Goal: Answer question/provide support

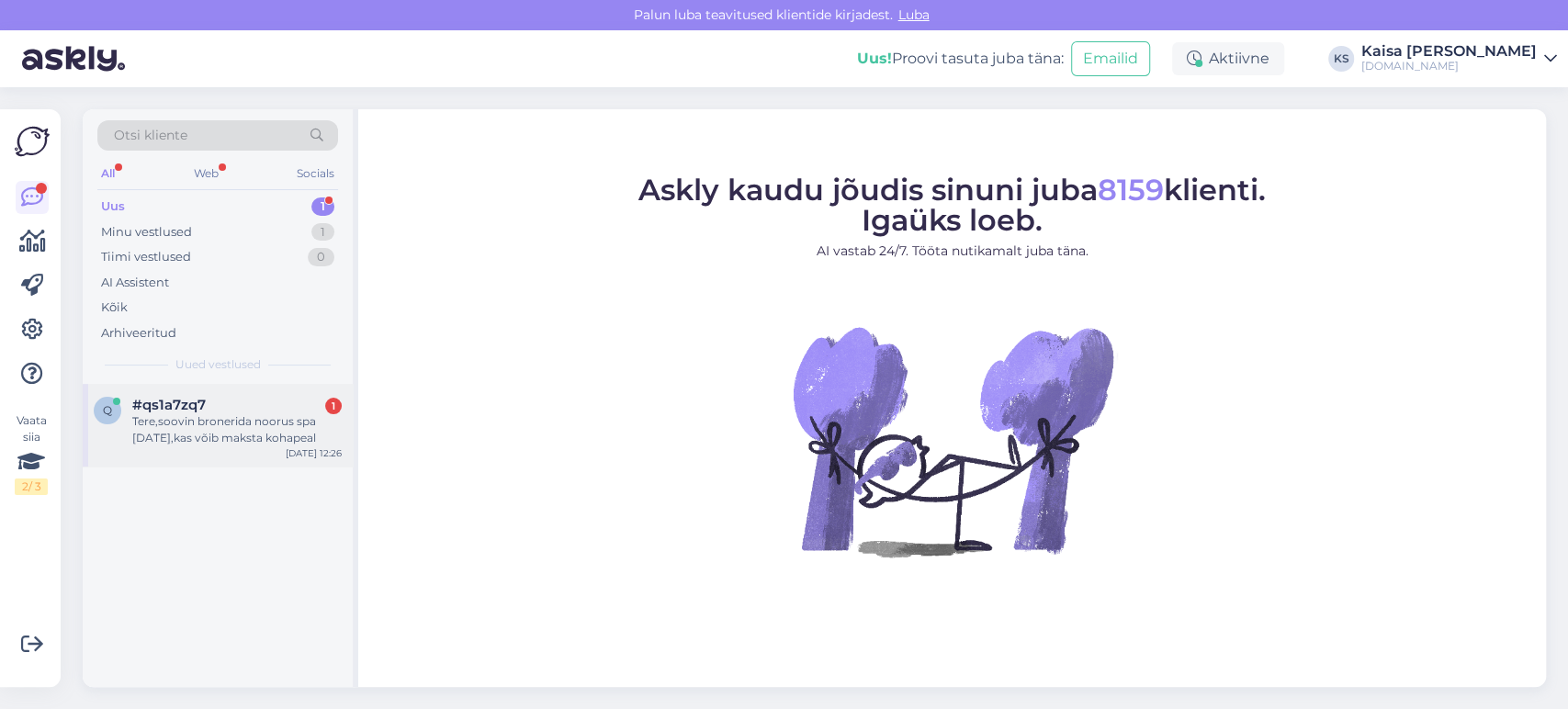
click at [227, 436] on div "Tere,soovin bronerida noorus spa [DATE],kas võib maksta kohapeal" at bounding box center [236, 429] width 209 height 33
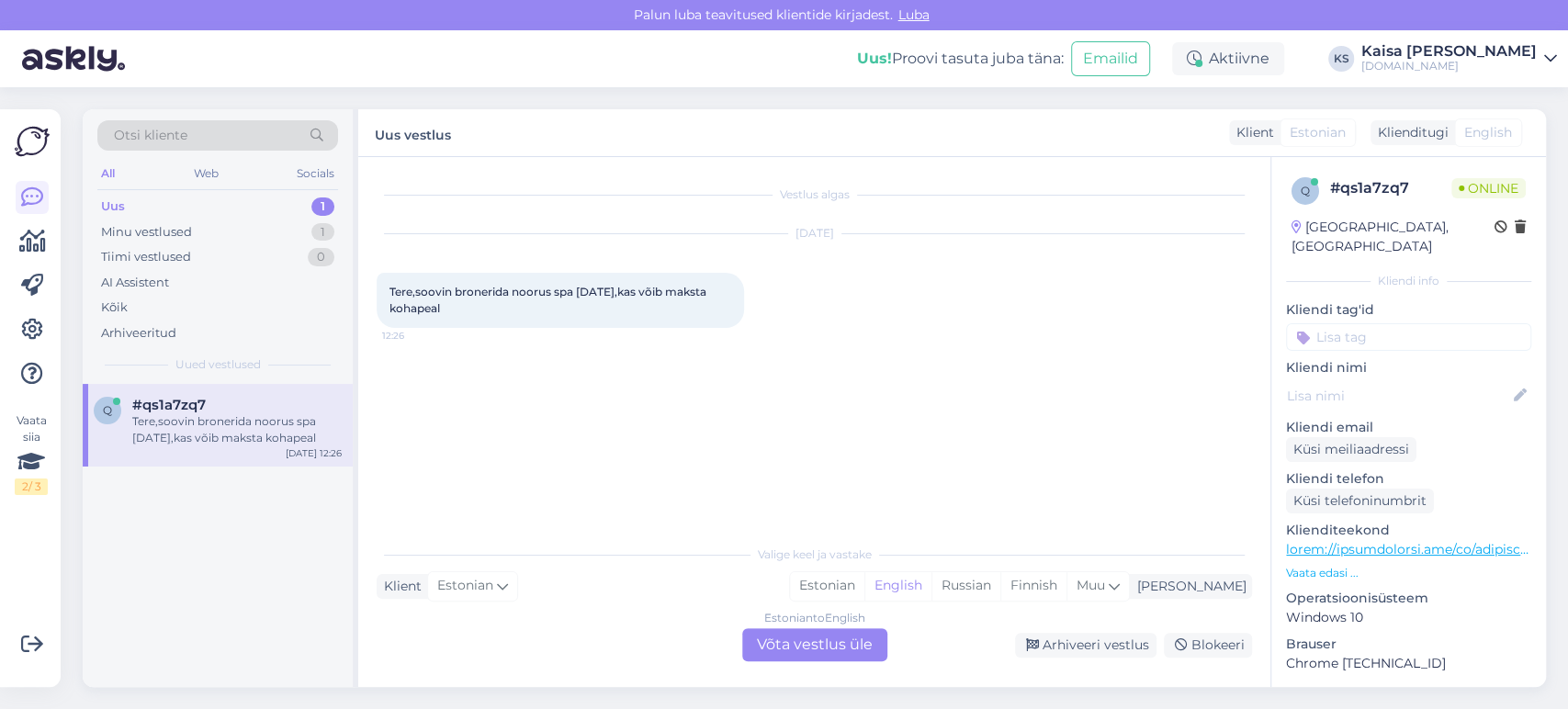
click at [1320, 565] on p "Vaata edasi ..." at bounding box center [1408, 573] width 245 height 17
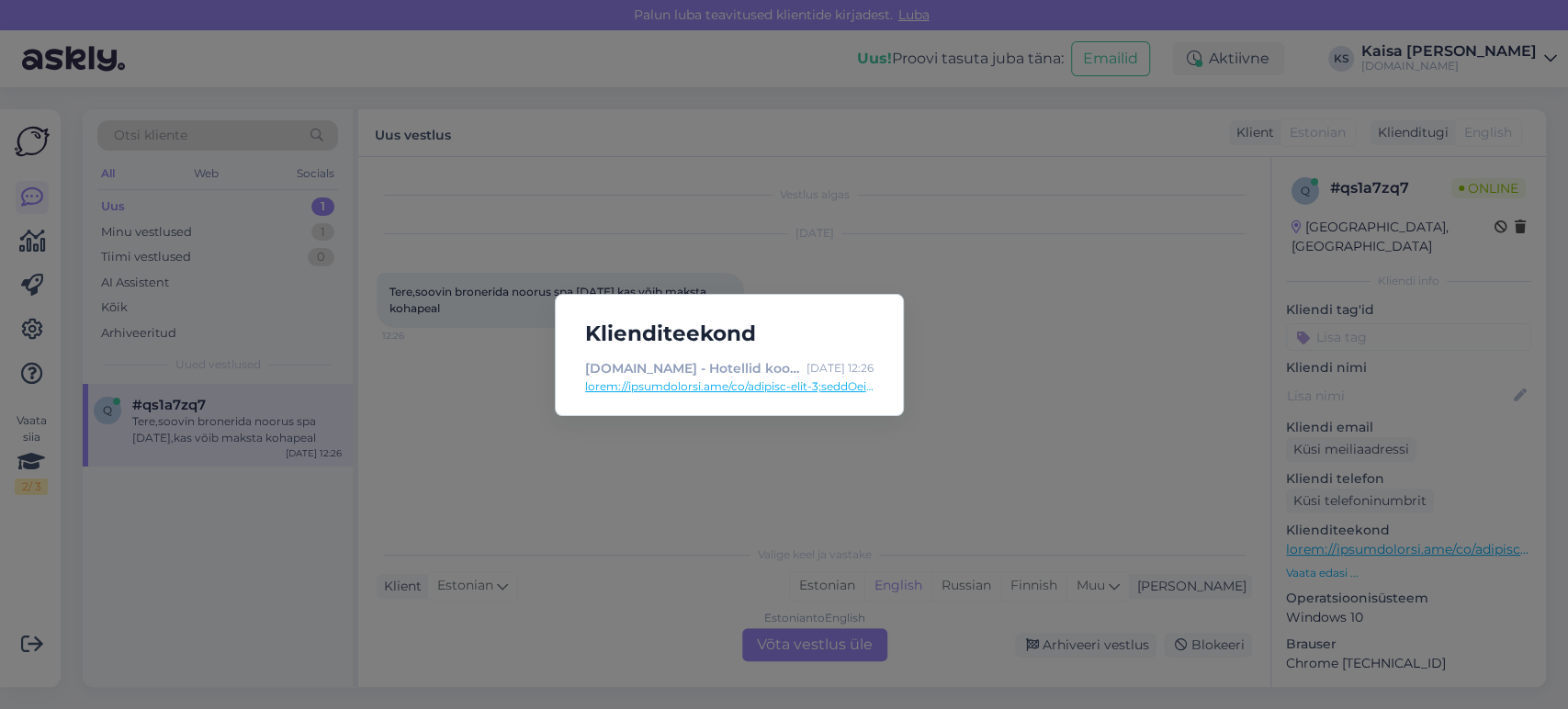
click at [845, 385] on link at bounding box center [729, 386] width 288 height 17
click at [895, 523] on div "Klienditeekond [DOMAIN_NAME] - Hotellid koos võluvate lisavõimalustega [DATE] 1…" at bounding box center [784, 354] width 1568 height 709
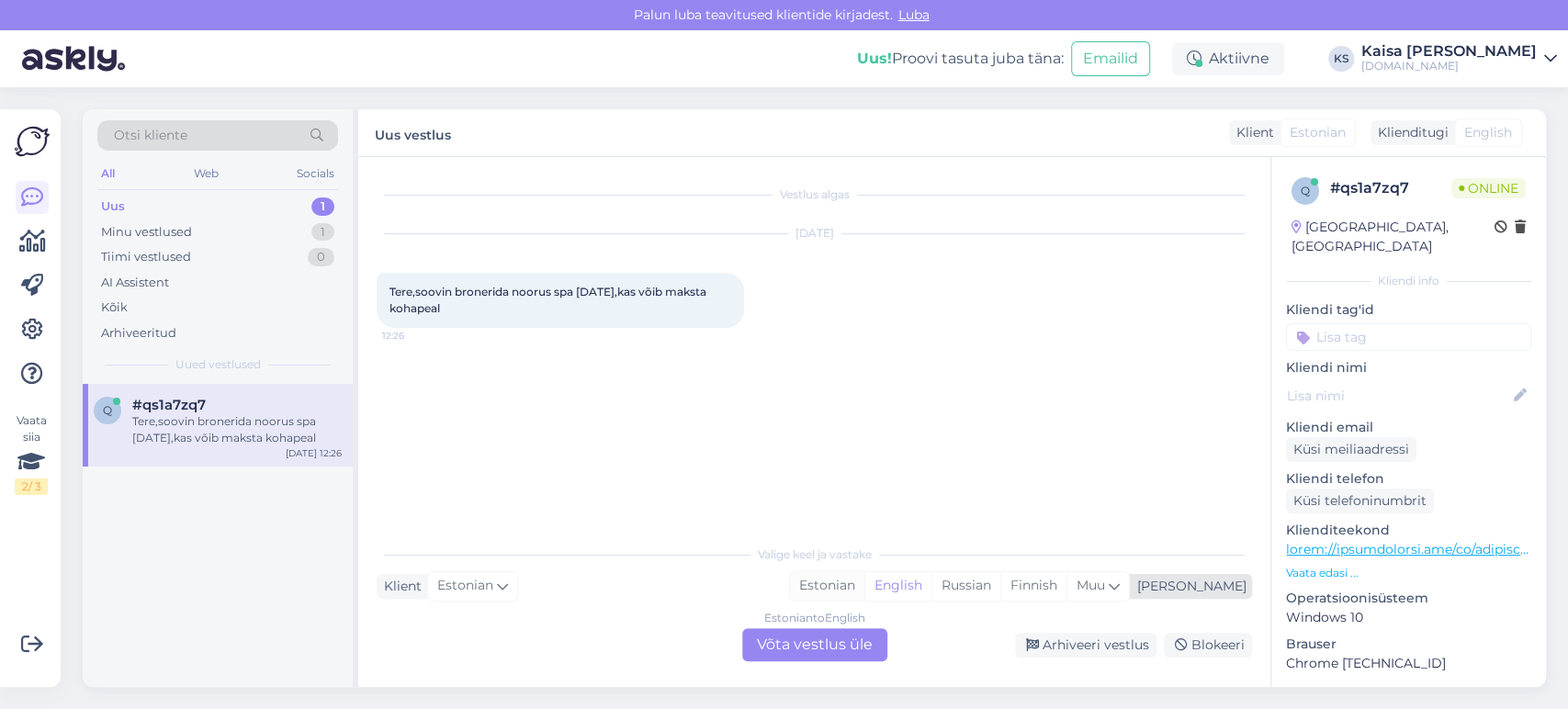
click at [864, 583] on div "Estonian" at bounding box center [827, 585] width 74 height 27
click at [840, 641] on div "Estonian to Estonian Võta vestlus üle" at bounding box center [814, 644] width 145 height 33
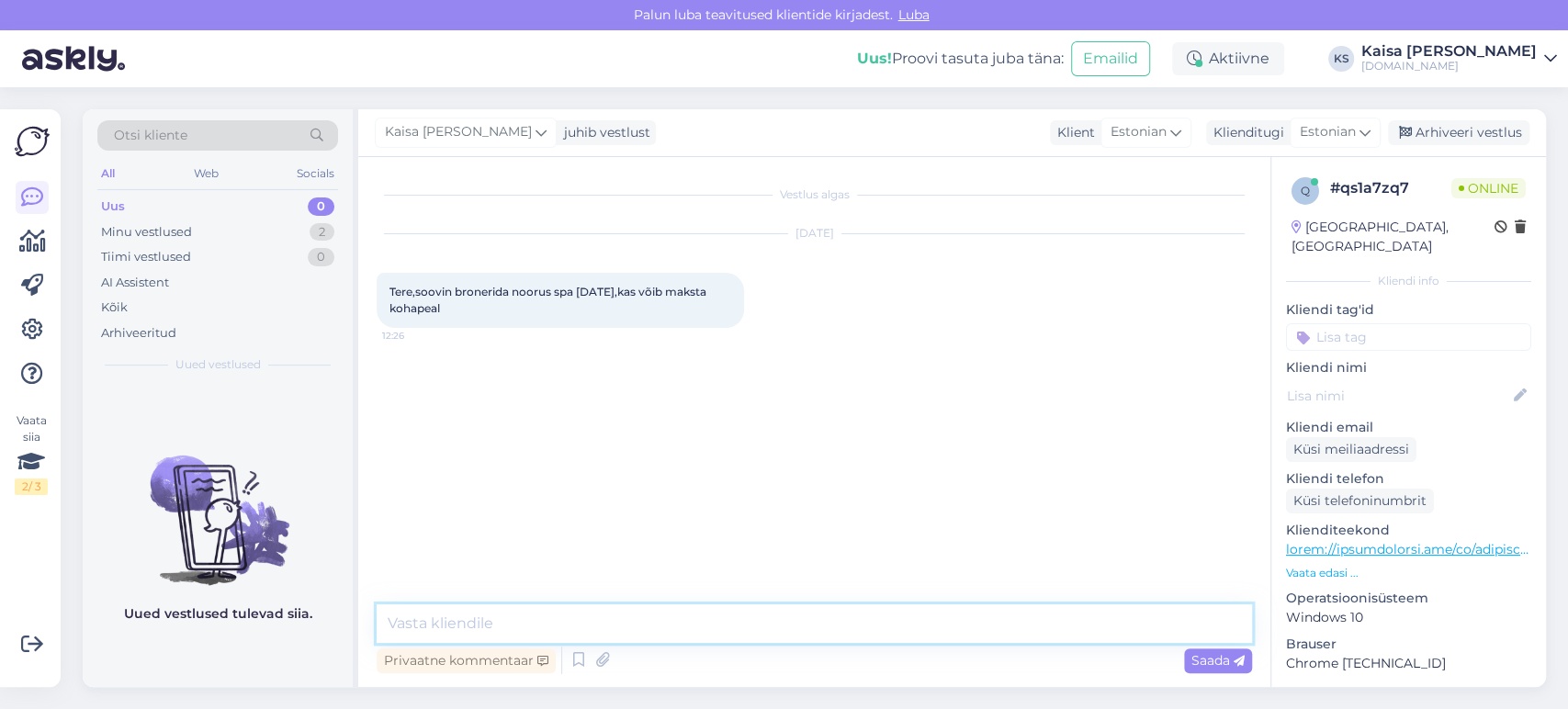
click at [829, 625] on textarea at bounding box center [814, 623] width 875 height 38
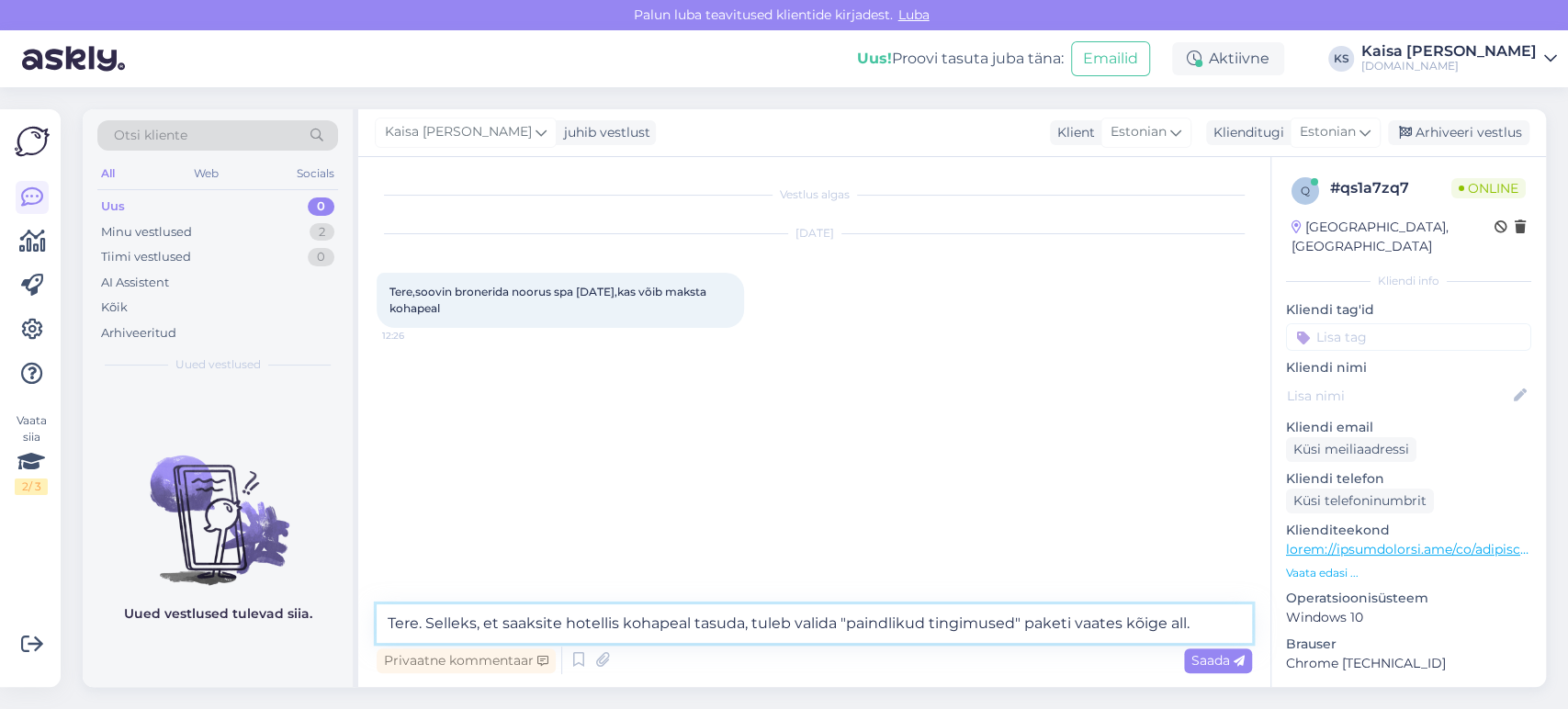
type textarea "Tere. Selleks, et saaksite hotellis kohapeal tasuda, tuleb valida "paindlikud t…"
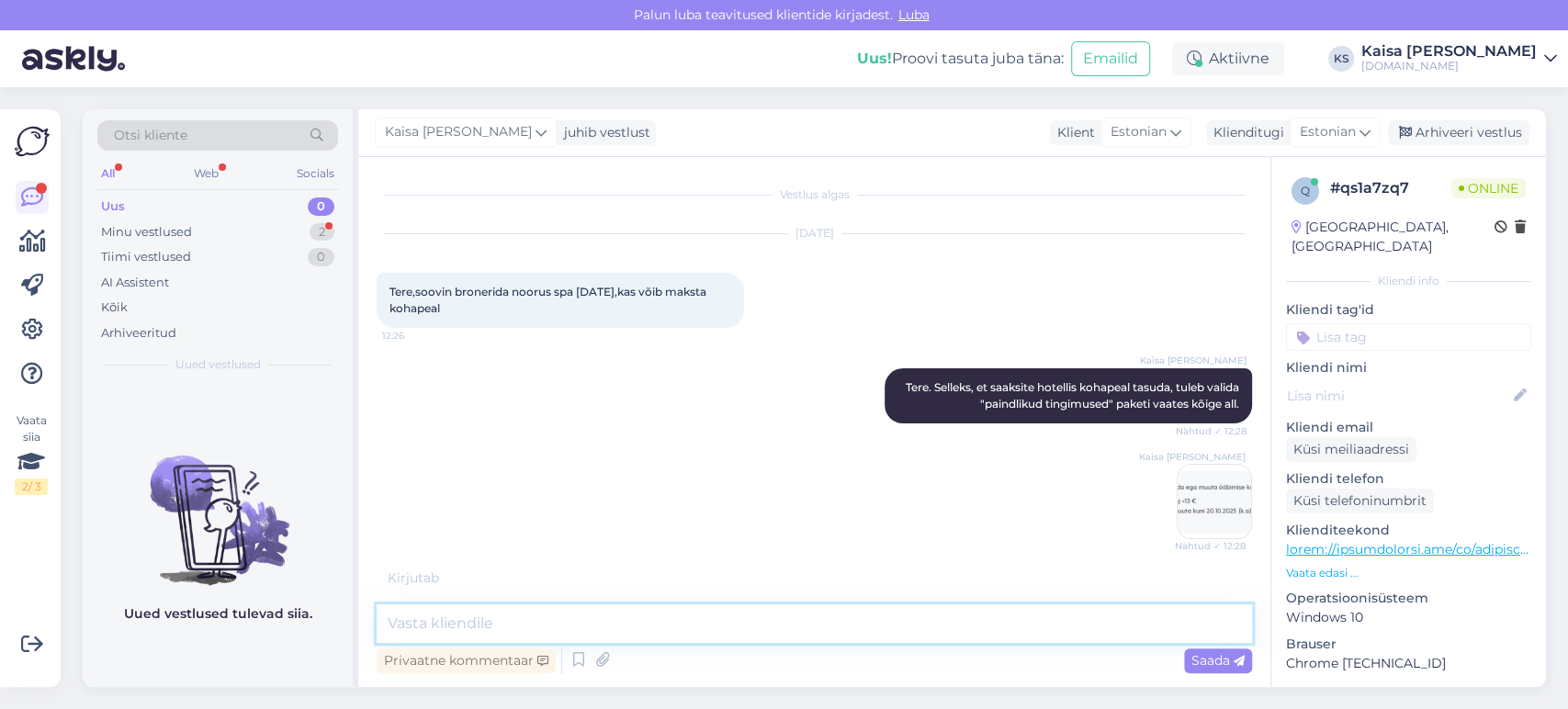
scroll to position [50, 0]
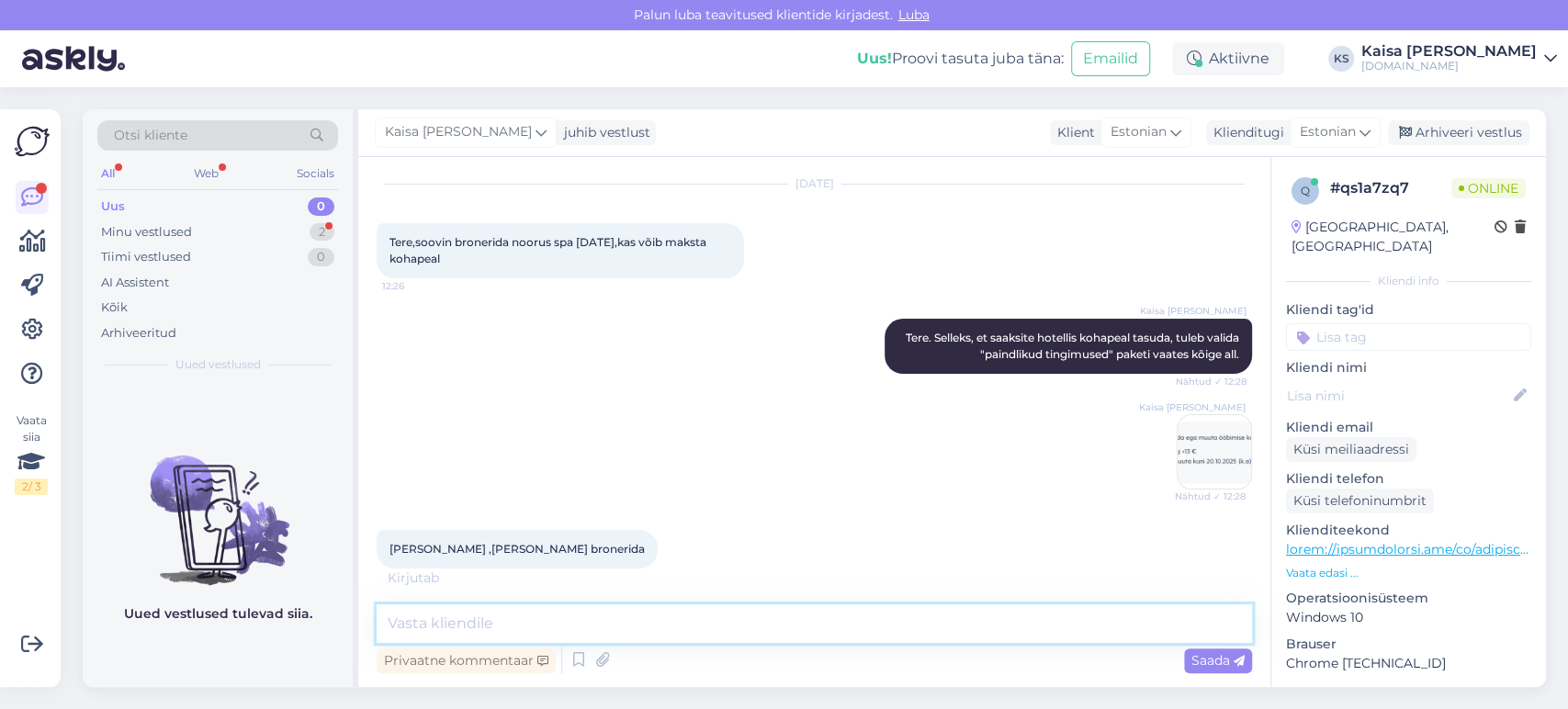
click at [762, 615] on textarea at bounding box center [814, 623] width 875 height 38
paste textarea "[URL][DOMAIN_NAME][DATE][DATE]"
type textarea "Otselink on siin: [URL][DOMAIN_NAME][DATE][DATE]"
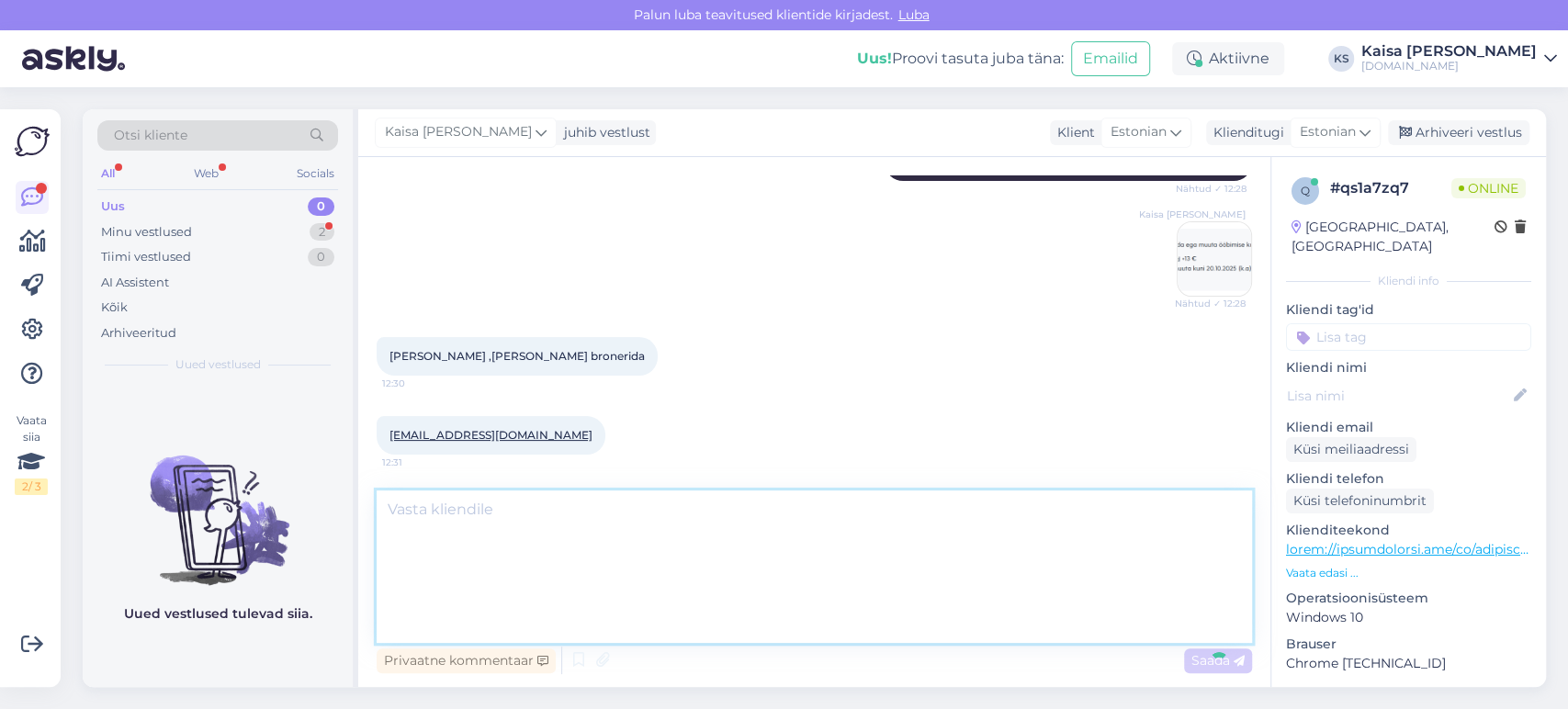
scroll to position [372, 0]
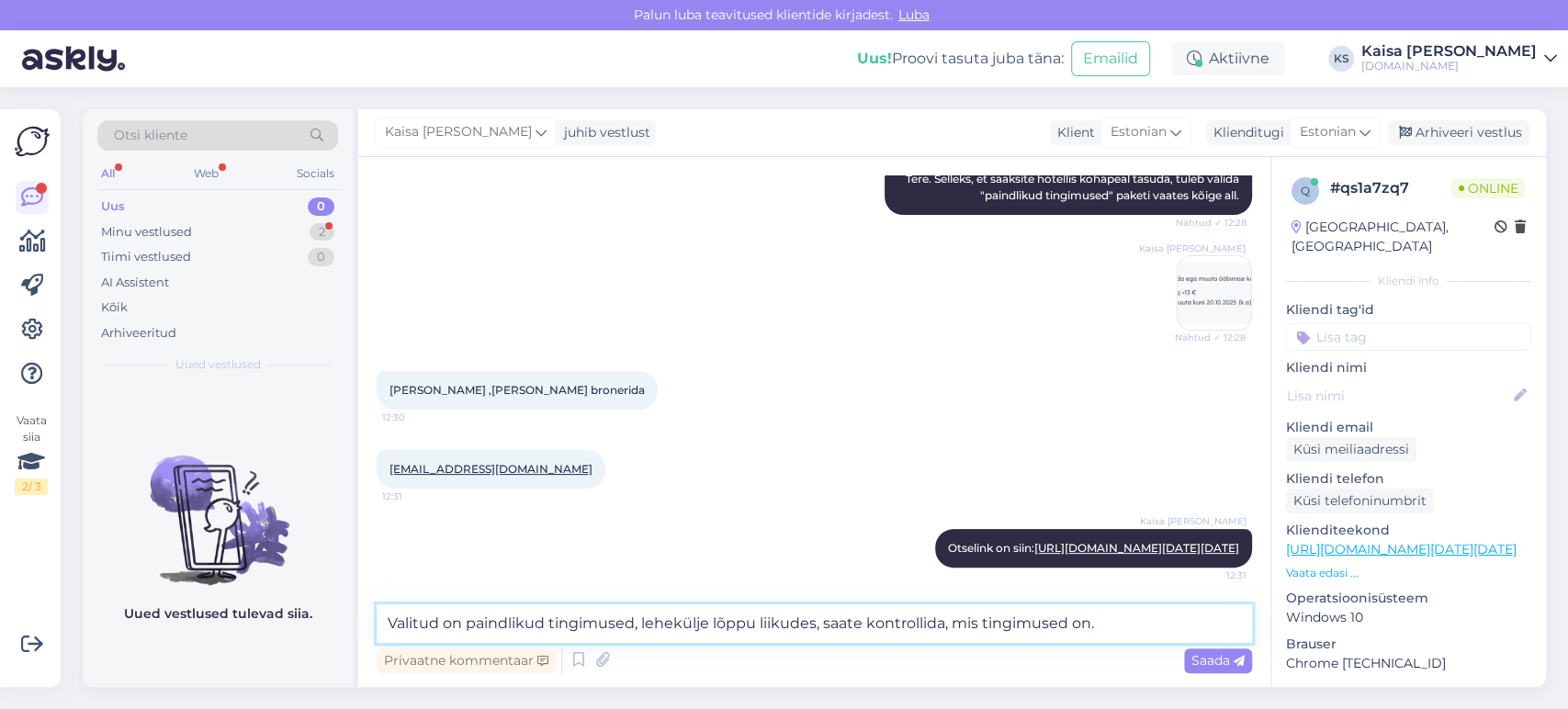
type textarea "Valitud on paindlikud tingimused, lehekülje lõppu liikudes, saate kontrollida, …"
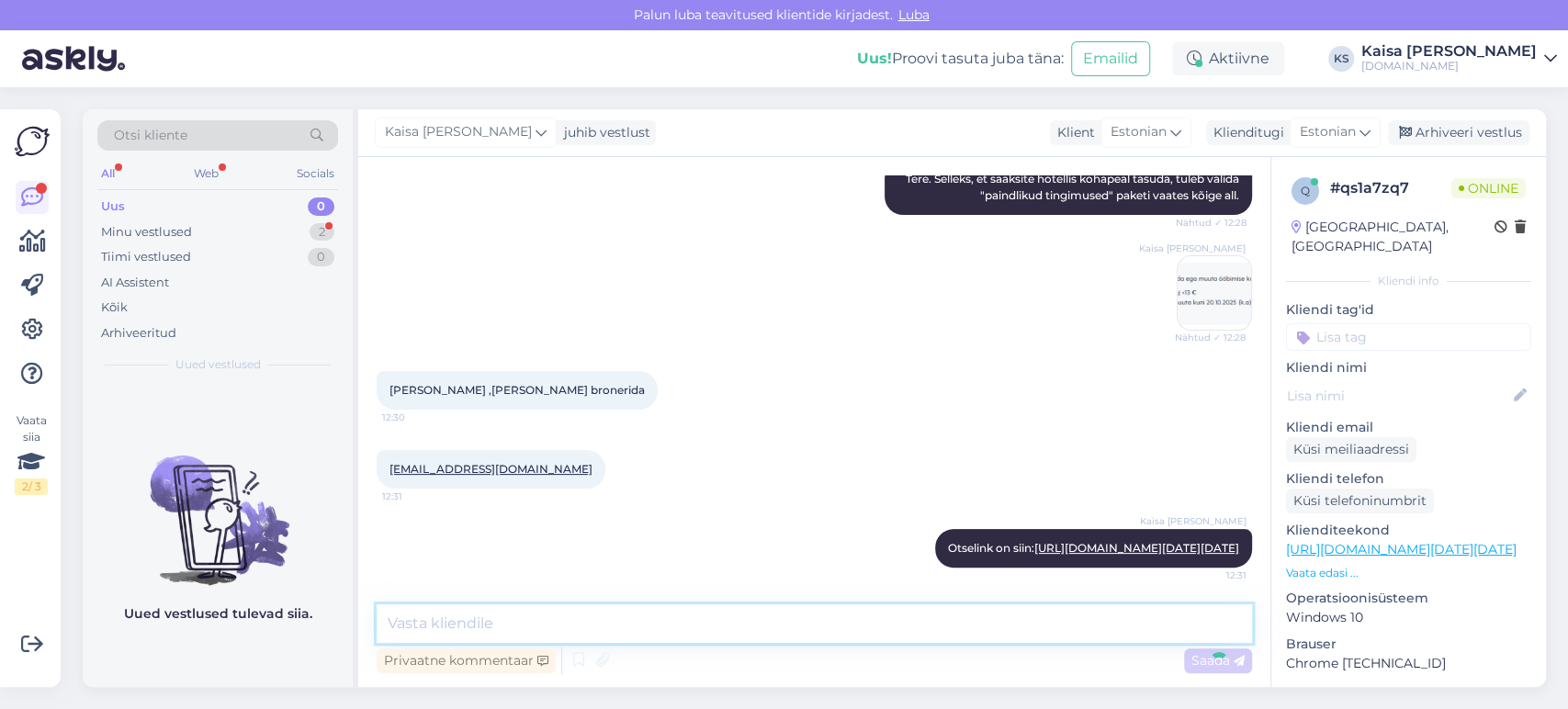
scroll to position [468, 0]
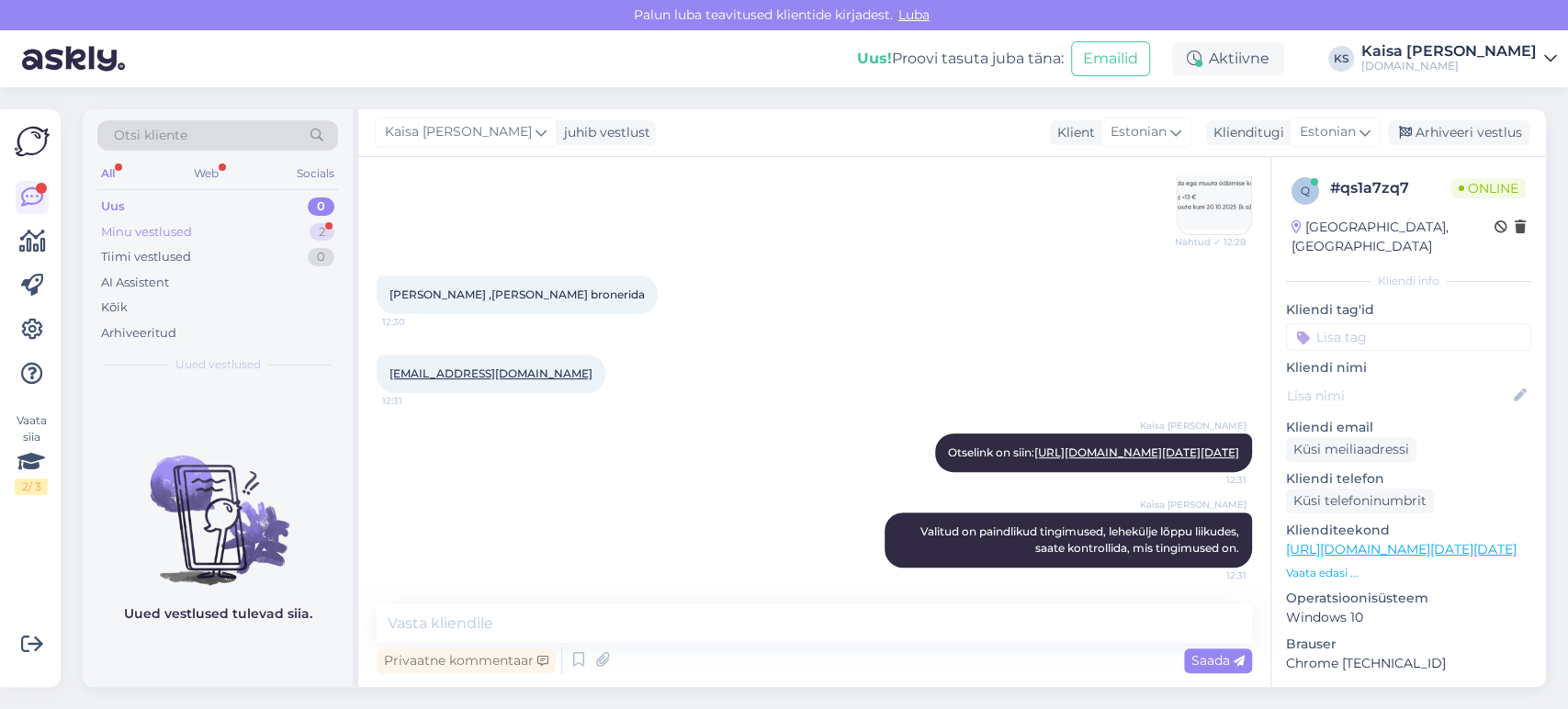
click at [319, 234] on div "2" at bounding box center [322, 233] width 24 height 19
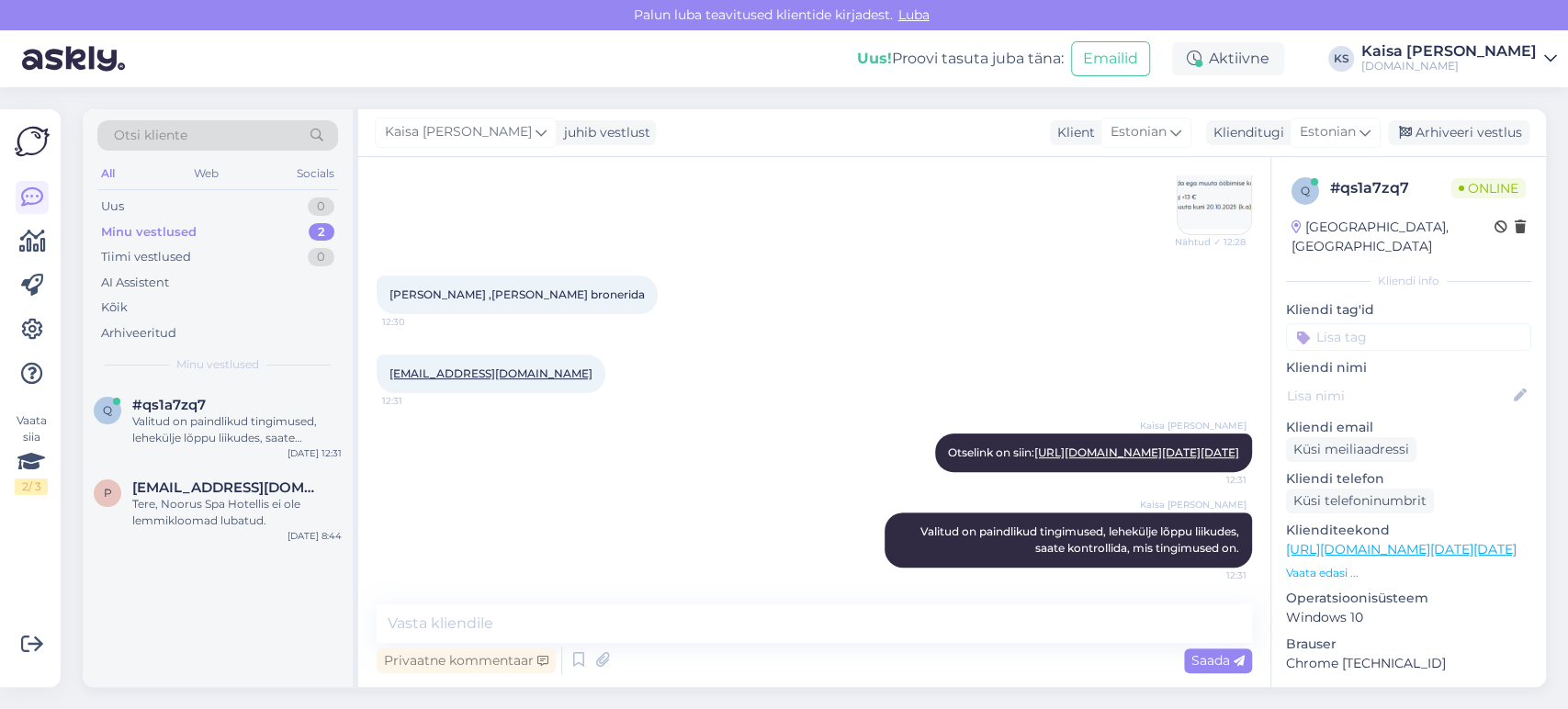
click at [671, 413] on div "[PERSON_NAME] Otselink on siin: [URL][DOMAIN_NAME][DATE][DATE] 12:31" at bounding box center [814, 452] width 875 height 79
